Goal: Information Seeking & Learning: Learn about a topic

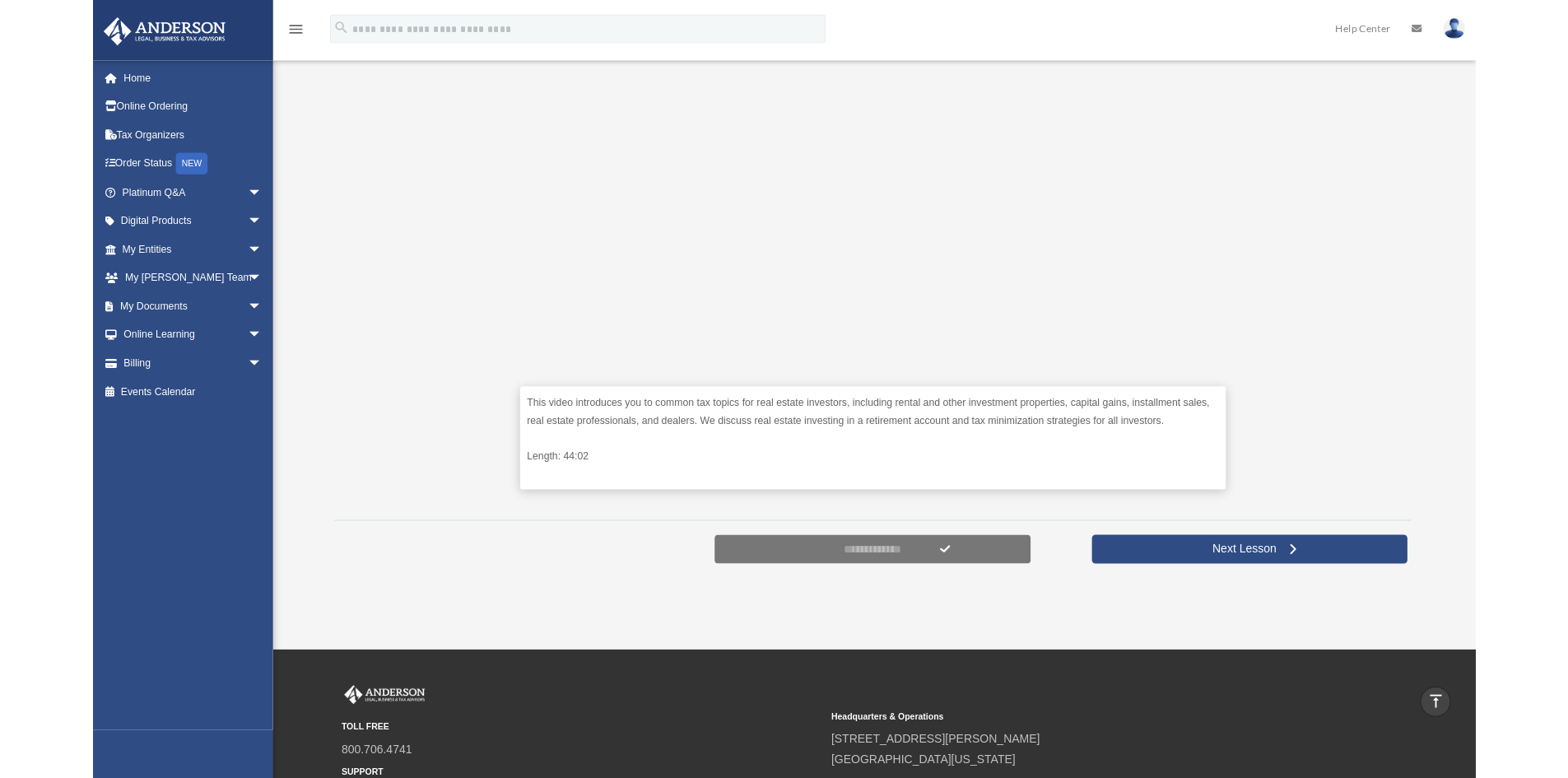
scroll to position [485, 0]
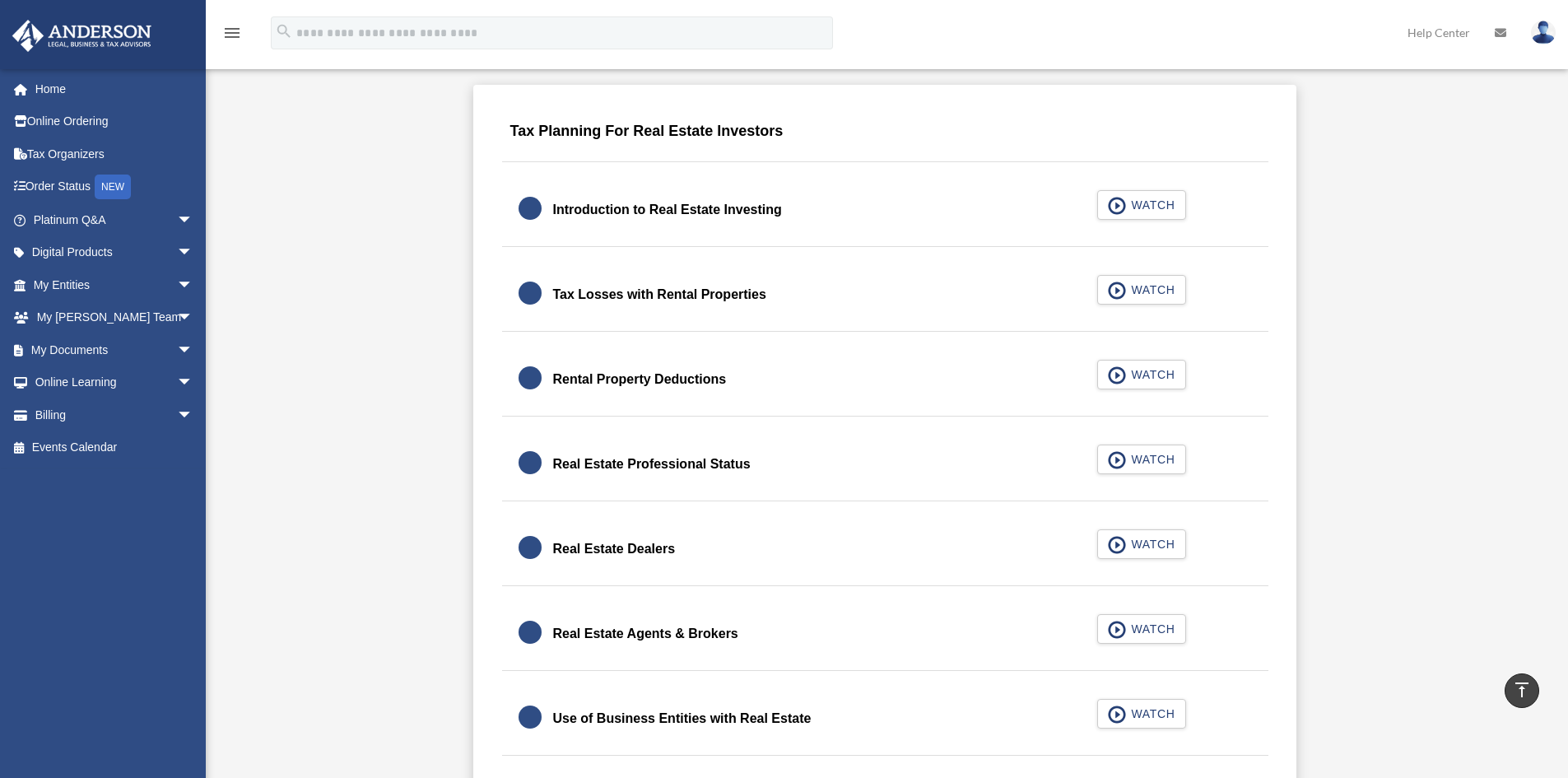
scroll to position [1061, 0]
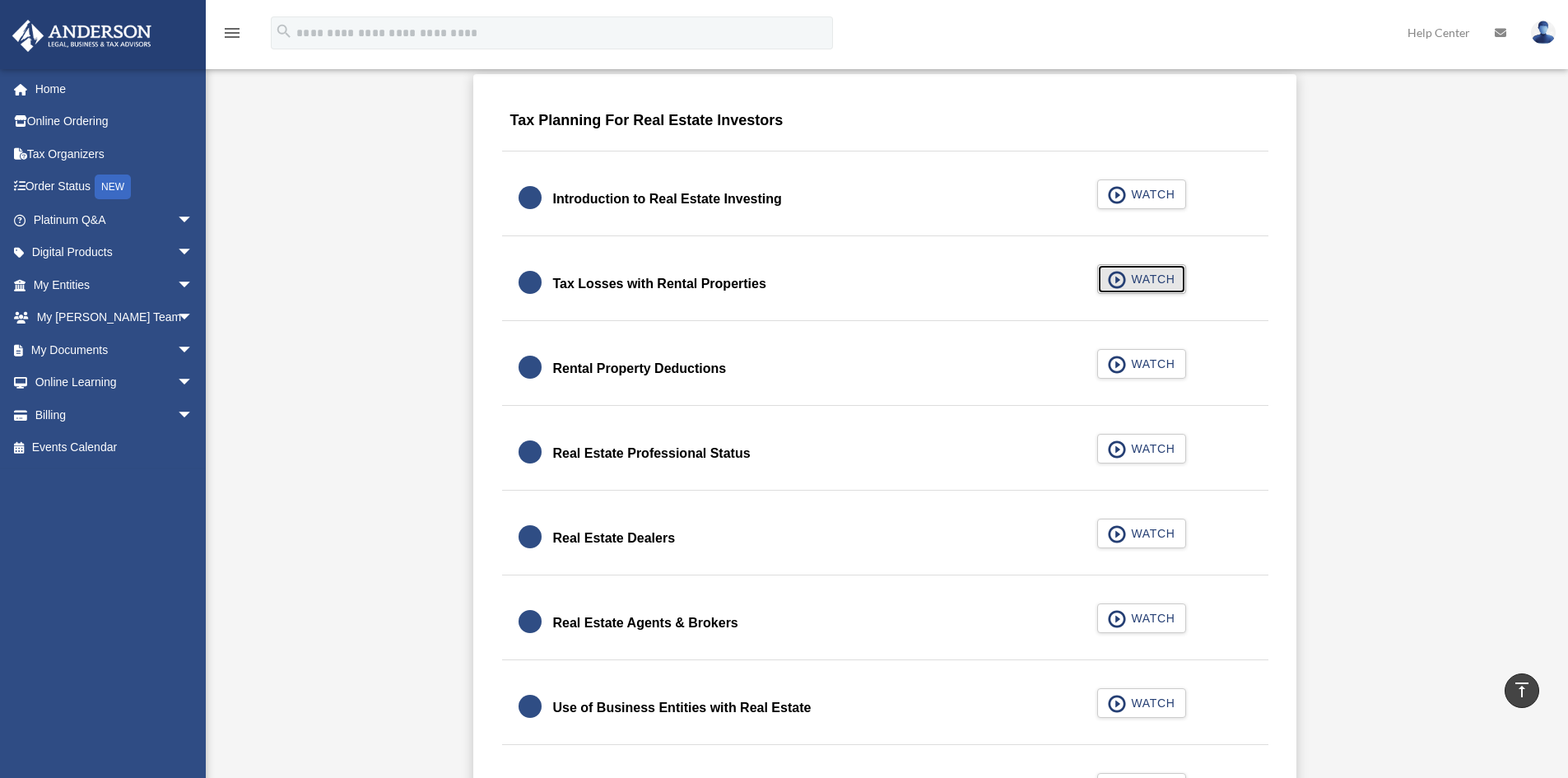
click at [1138, 282] on span "WATCH" at bounding box center [1151, 280] width 49 height 17
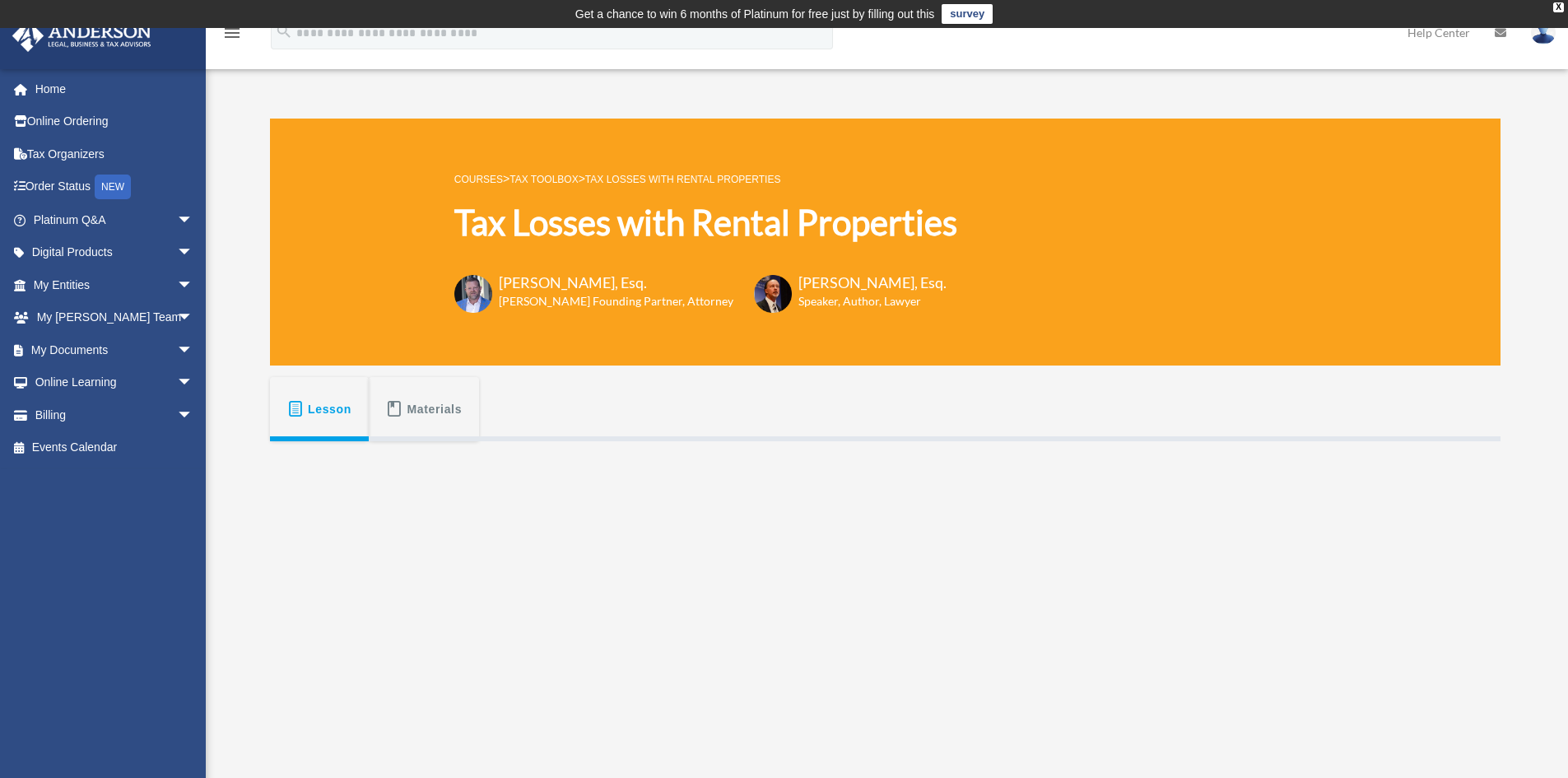
click at [420, 417] on span "Materials" at bounding box center [435, 408] width 56 height 29
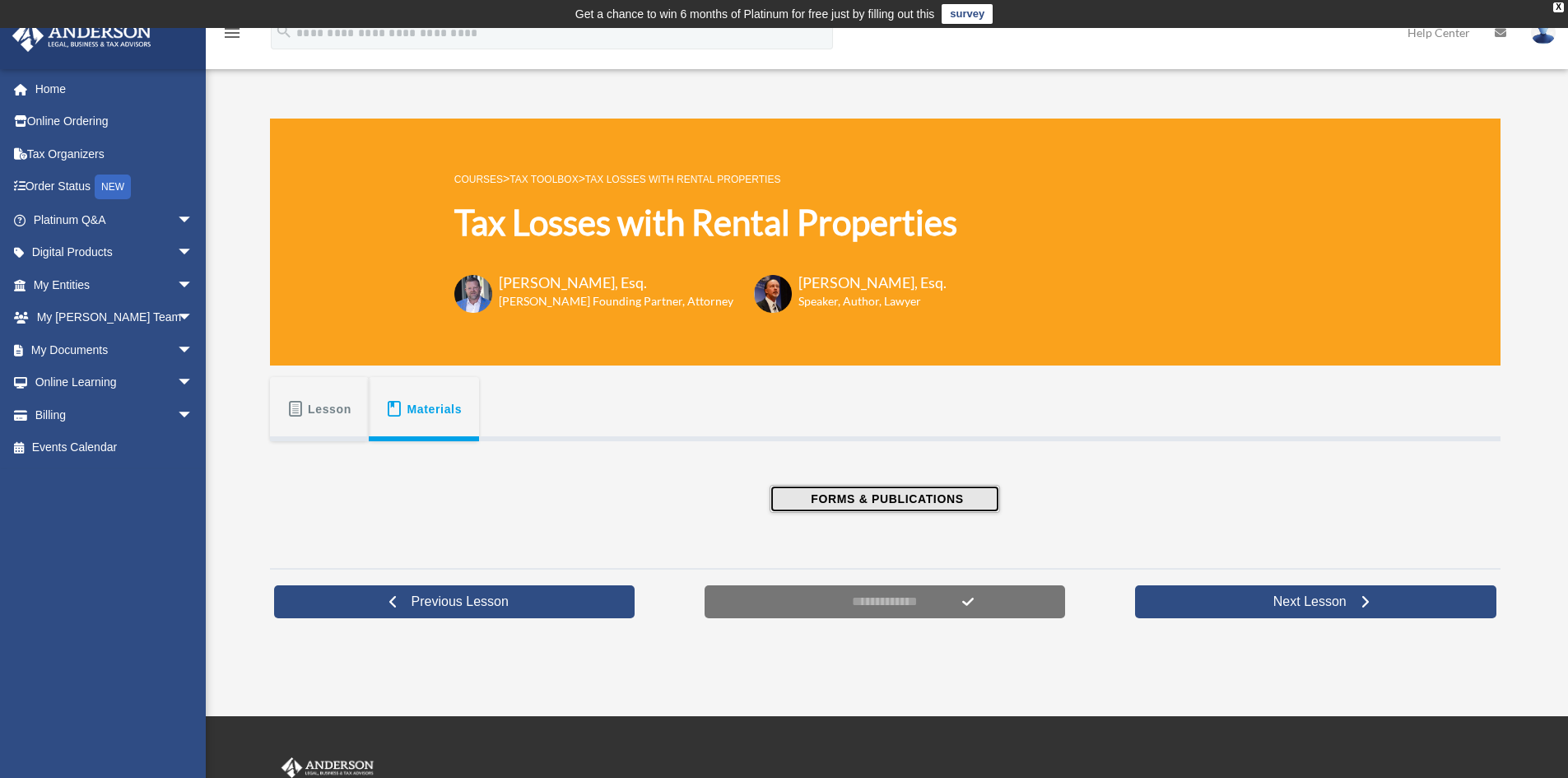
click at [912, 503] on span "FORMS & PUBLICATIONS" at bounding box center [884, 499] width 157 height 17
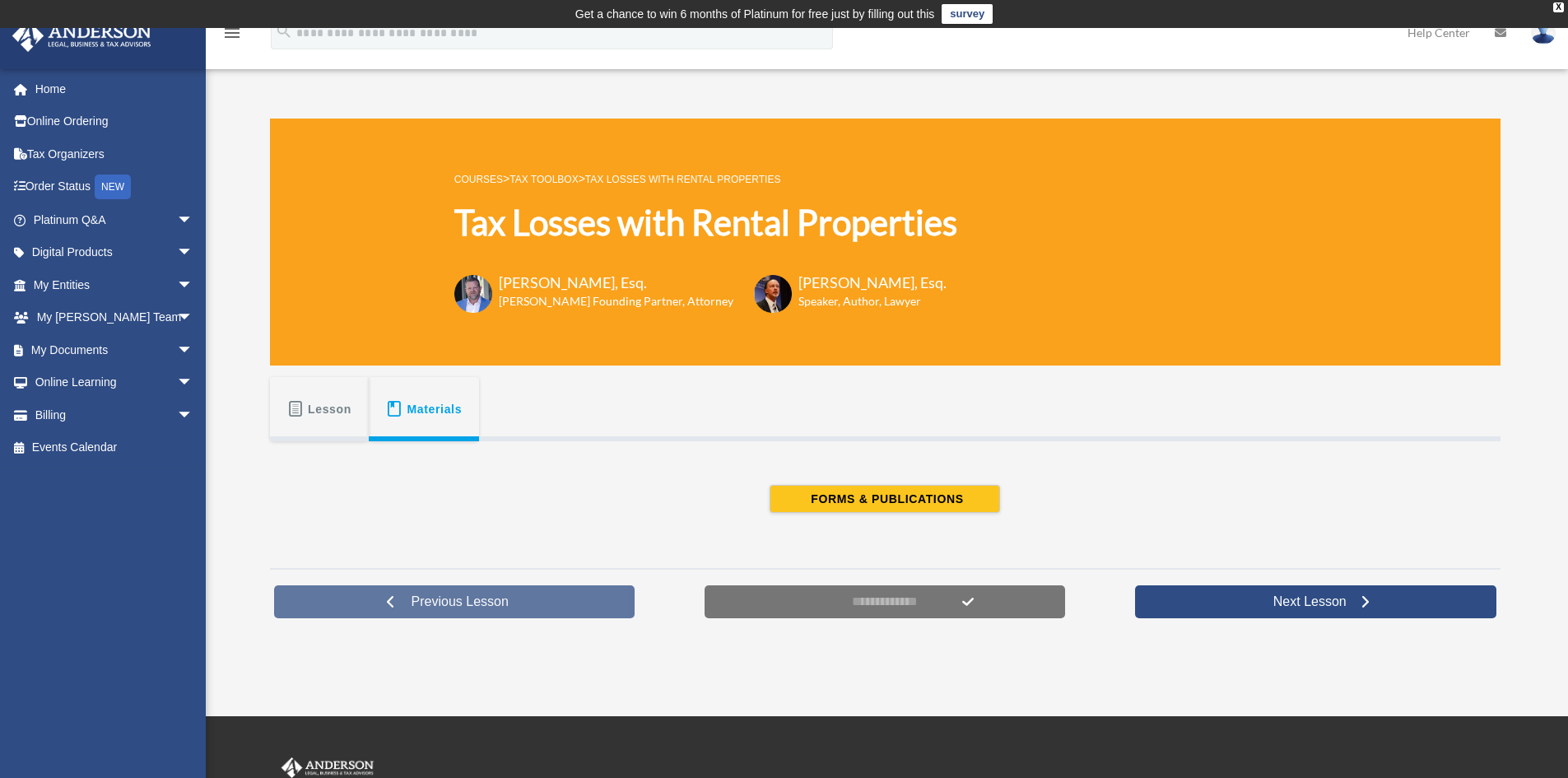
click at [469, 594] on span "Previous Lesson" at bounding box center [460, 602] width 124 height 17
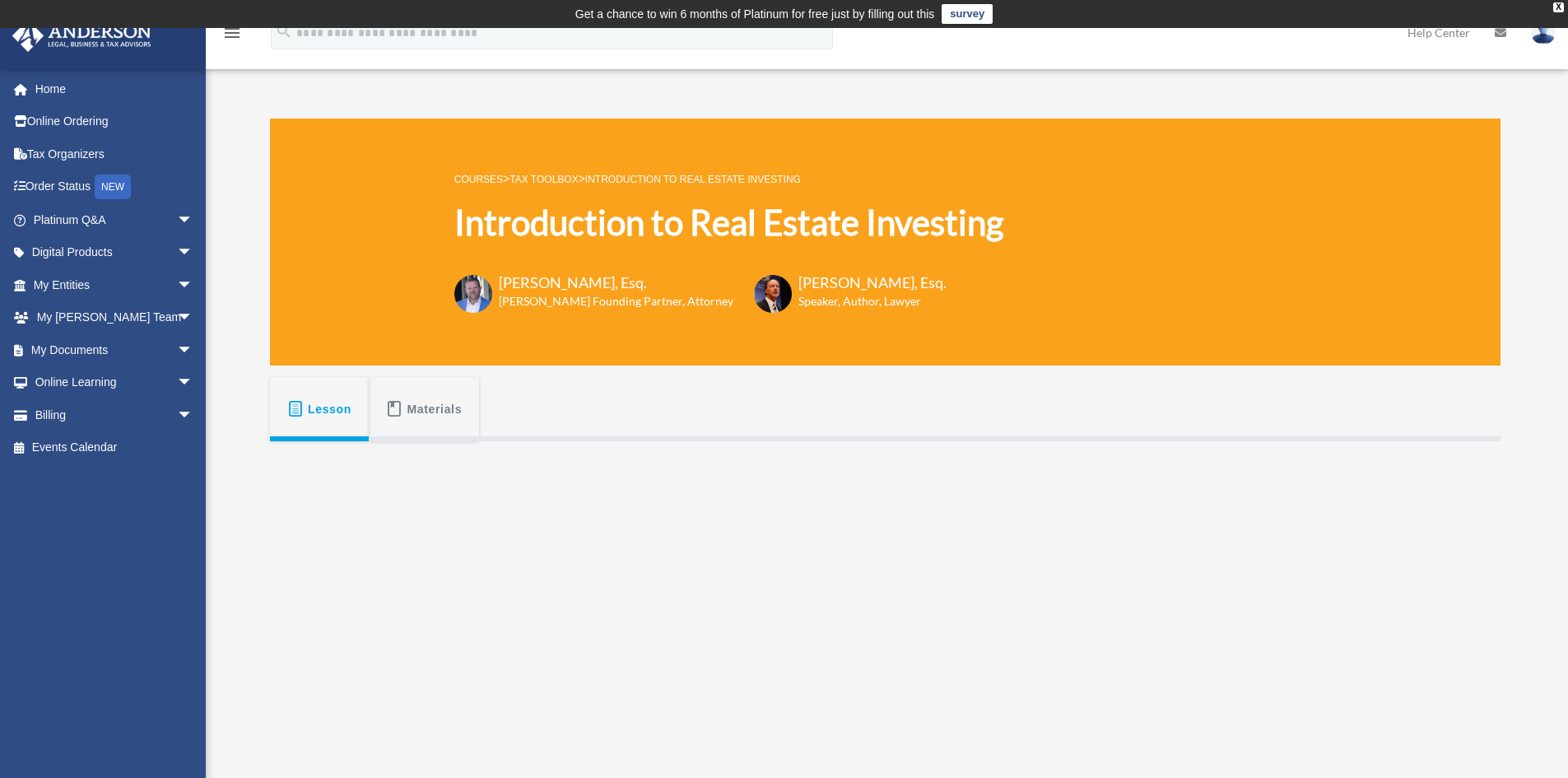
click at [426, 402] on span "Materials" at bounding box center [435, 408] width 56 height 29
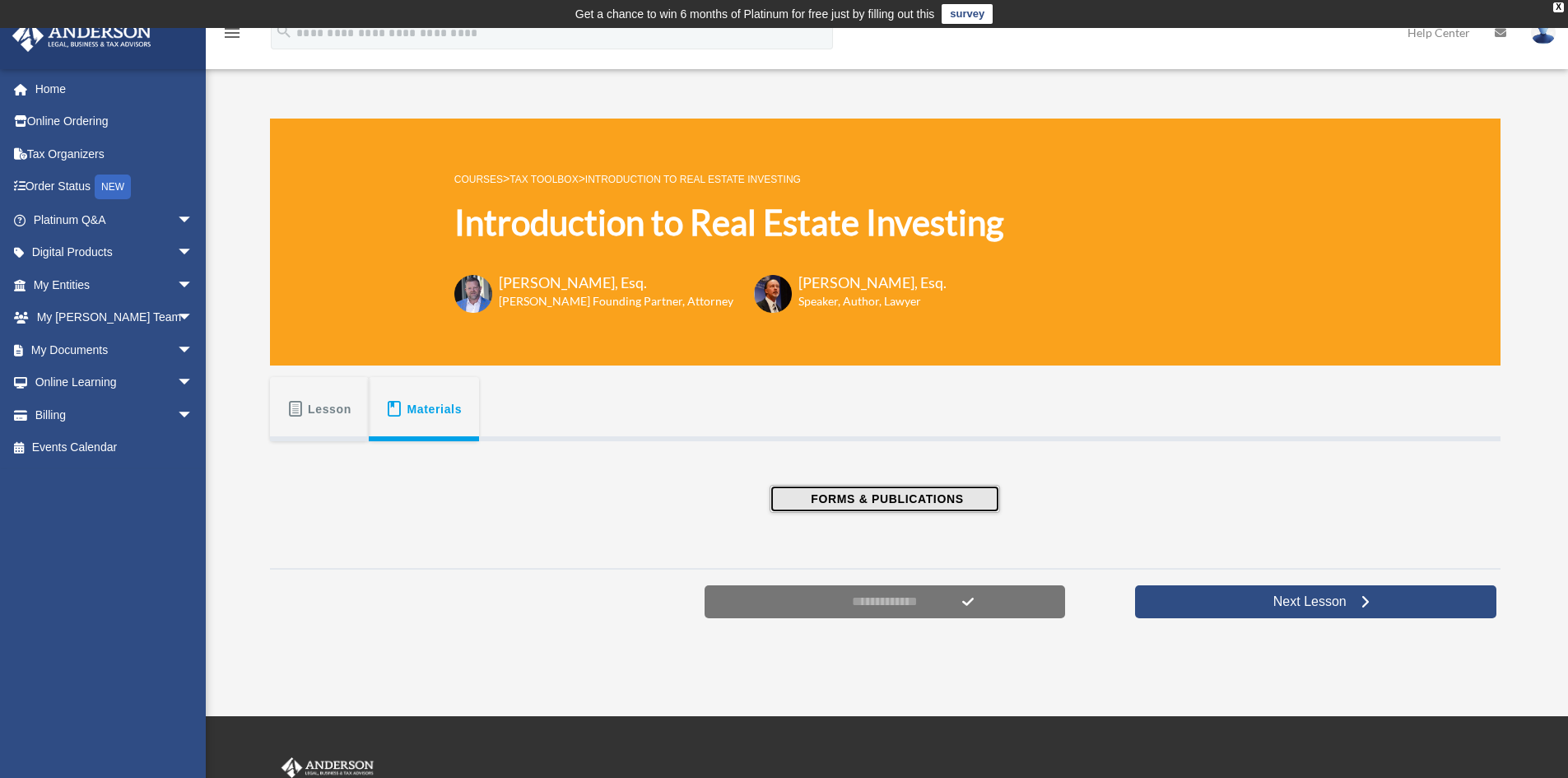
click at [866, 493] on span "FORMS & PUBLICATIONS" at bounding box center [884, 499] width 157 height 17
